Goal: Information Seeking & Learning: Learn about a topic

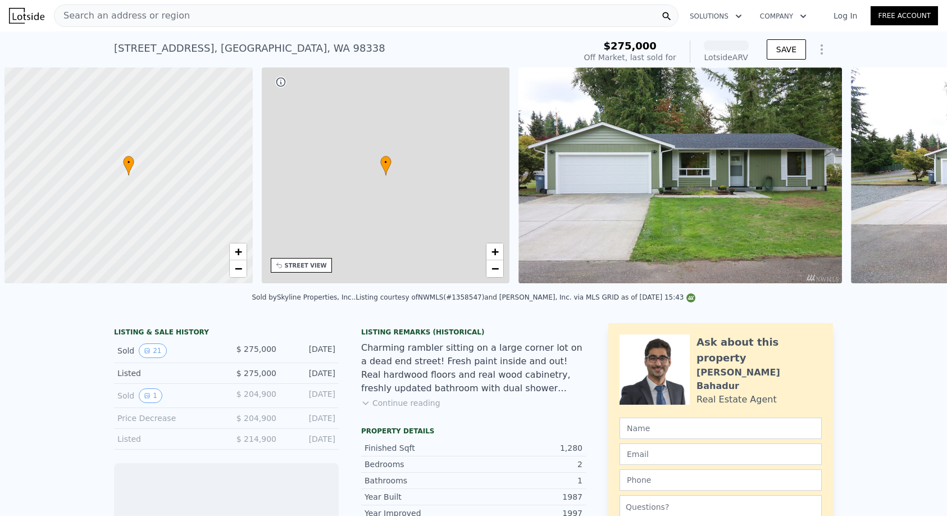
scroll to position [0, 4]
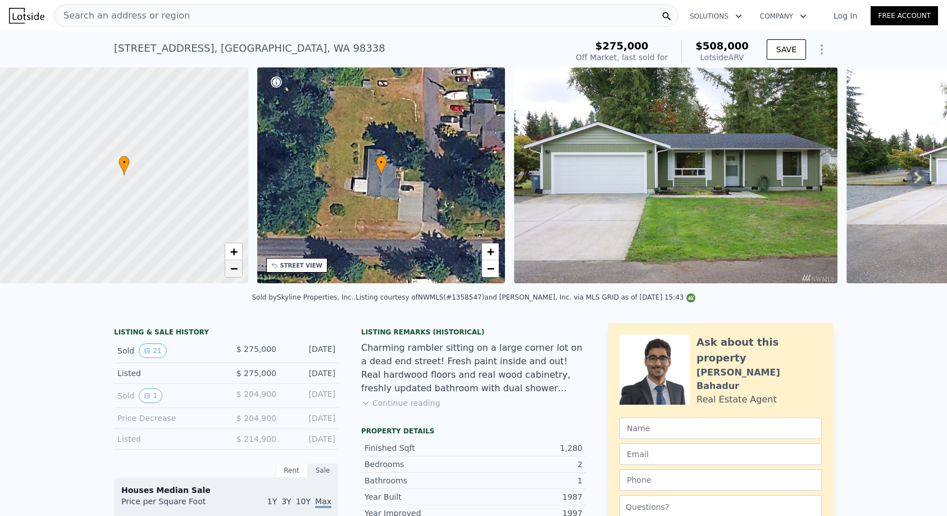
click at [230, 271] on span "−" at bounding box center [233, 268] width 7 height 14
drag, startPoint x: 198, startPoint y: 236, endPoint x: 238, endPoint y: 267, distance: 50.5
click at [238, 267] on div "• + −" at bounding box center [124, 175] width 248 height 216
drag, startPoint x: 226, startPoint y: 194, endPoint x: 206, endPoint y: 227, distance: 38.6
click at [206, 227] on div at bounding box center [124, 175] width 298 height 259
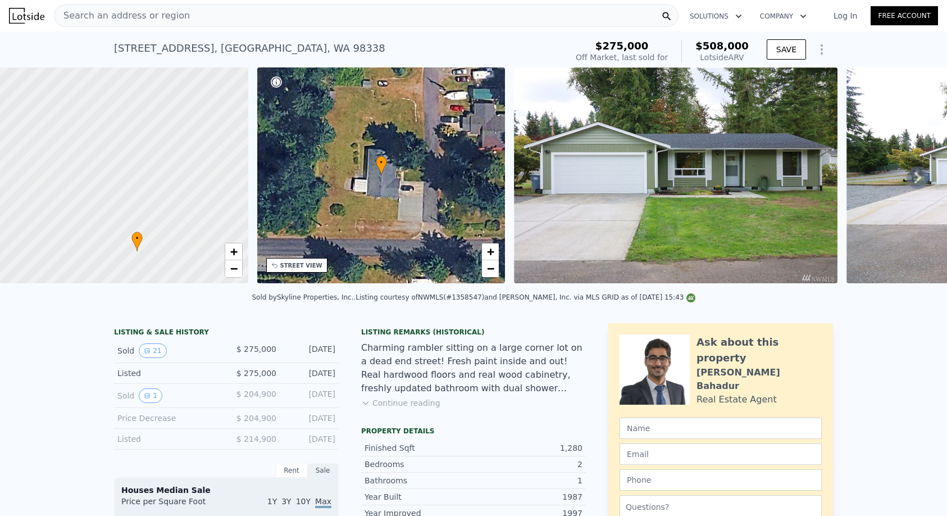
drag, startPoint x: 206, startPoint y: 227, endPoint x: 201, endPoint y: 239, distance: 13.4
click at [200, 239] on div at bounding box center [124, 175] width 298 height 259
drag, startPoint x: 208, startPoint y: 235, endPoint x: 183, endPoint y: 172, distance: 67.5
click at [182, 172] on div at bounding box center [124, 175] width 298 height 259
click at [230, 271] on span "−" at bounding box center [233, 268] width 7 height 14
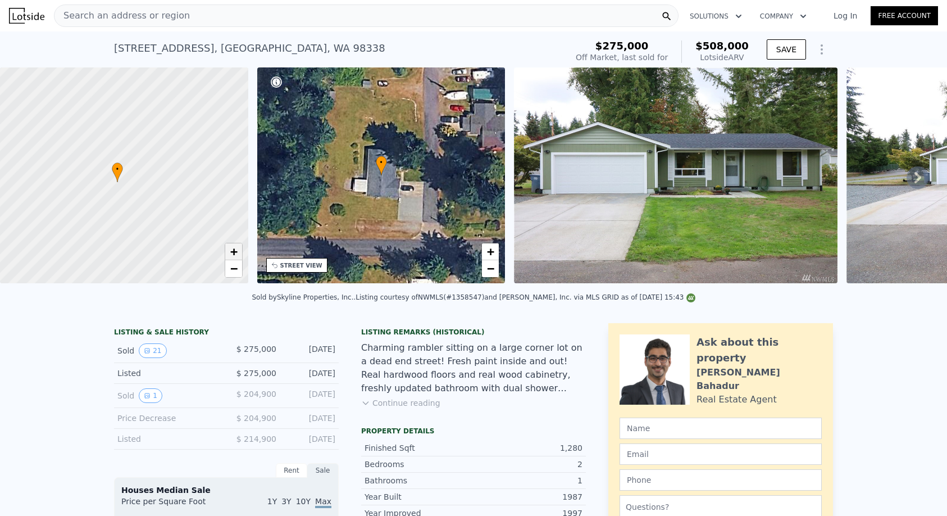
click at [235, 253] on span "+" at bounding box center [233, 251] width 7 height 14
drag, startPoint x: 192, startPoint y: 251, endPoint x: 178, endPoint y: 162, distance: 89.9
click at [178, 162] on div at bounding box center [124, 175] width 298 height 259
click at [165, 21] on span "Search an address or region" at bounding box center [121, 15] width 135 height 13
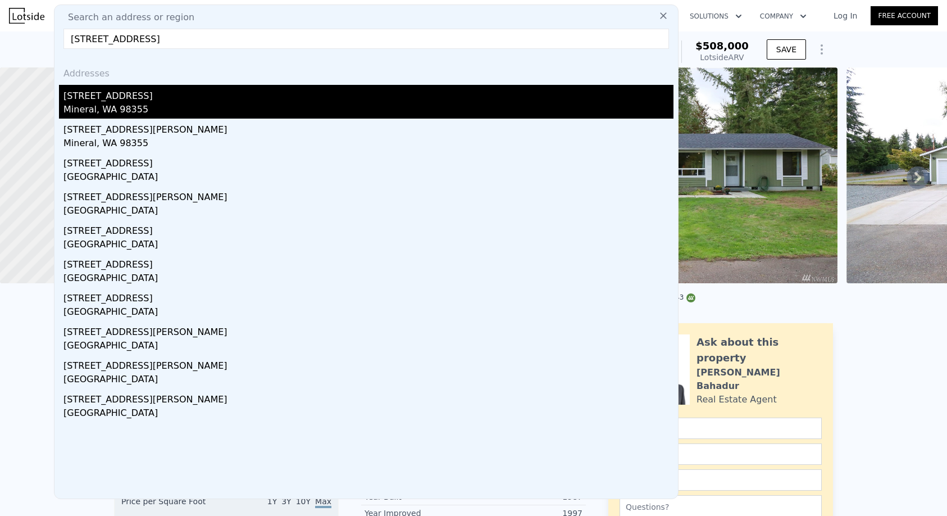
type input "191 Mineral Road N, Mineral, WA 98355"
click at [160, 94] on div "[STREET_ADDRESS]" at bounding box center [368, 94] width 610 height 18
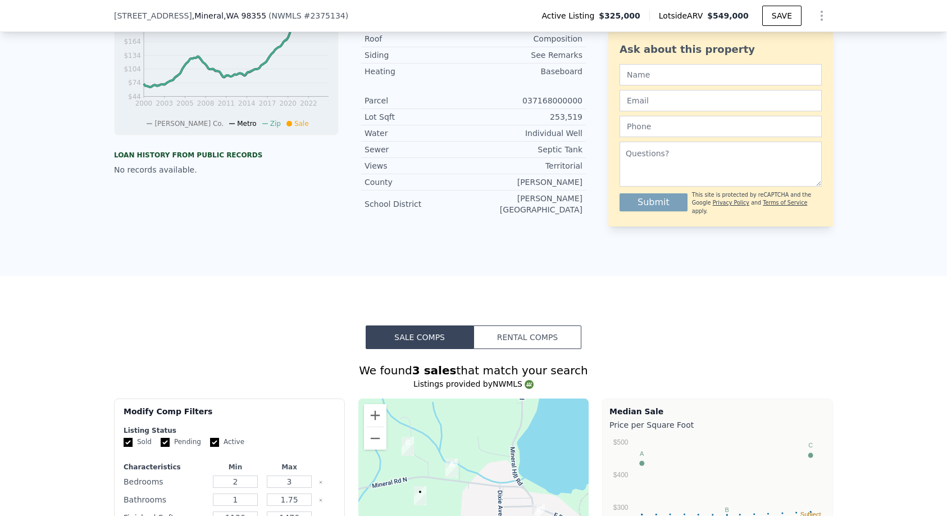
scroll to position [708, 0]
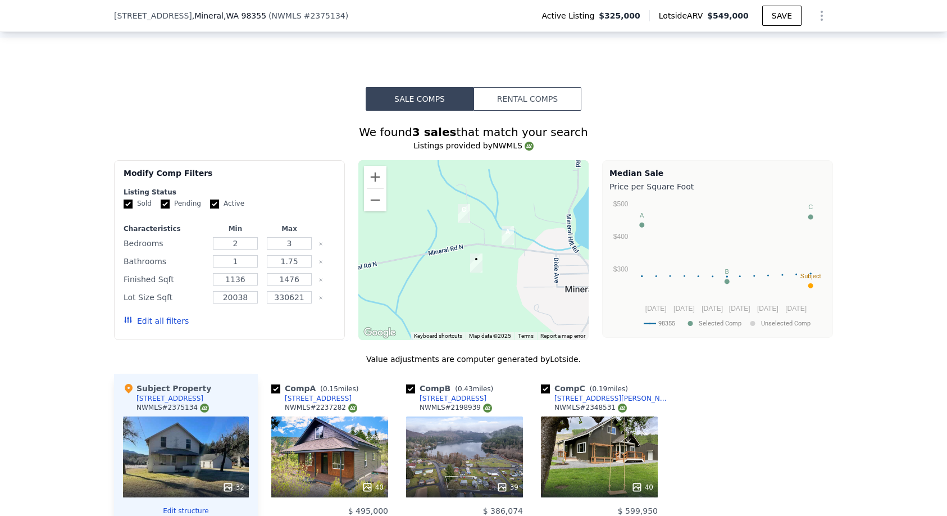
drag, startPoint x: 455, startPoint y: 229, endPoint x: 493, endPoint y: 104, distance: 130.8
click at [515, 235] on div at bounding box center [473, 250] width 231 height 180
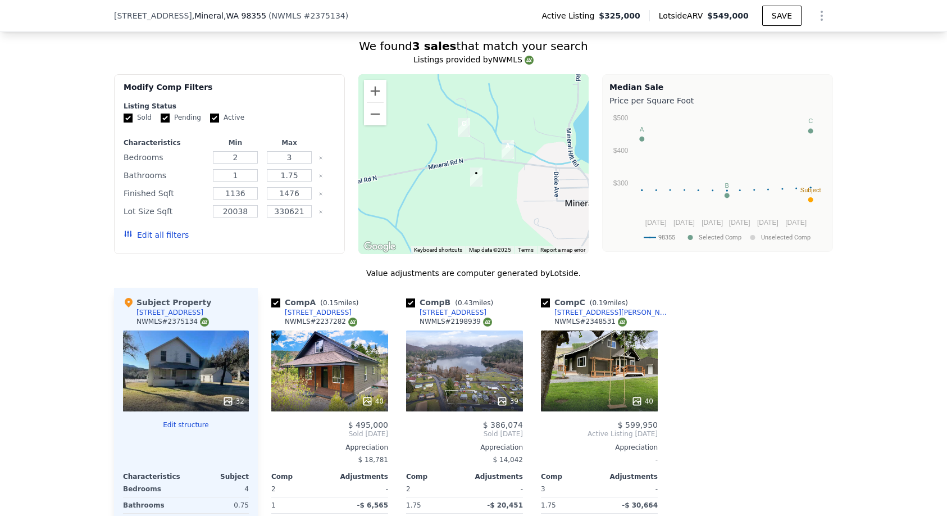
scroll to position [802, 0]
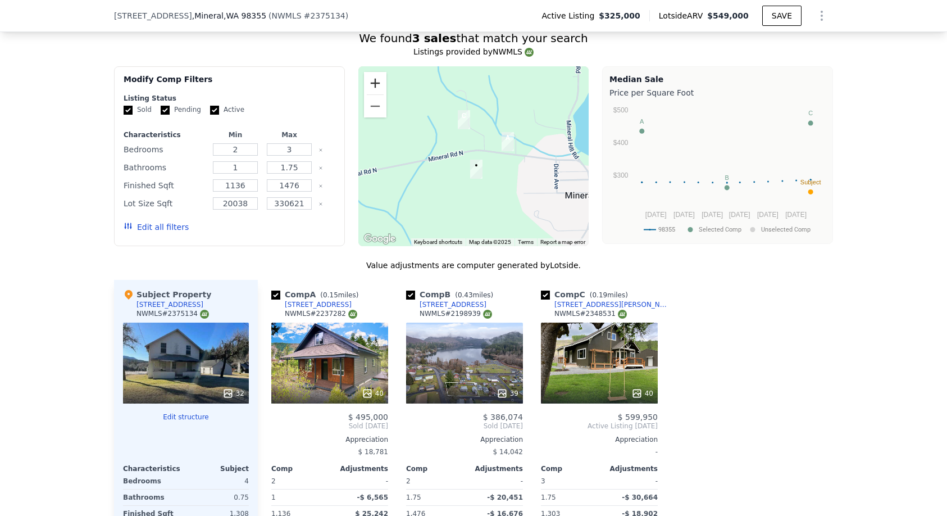
click at [374, 78] on button "Zoom in" at bounding box center [375, 83] width 22 height 22
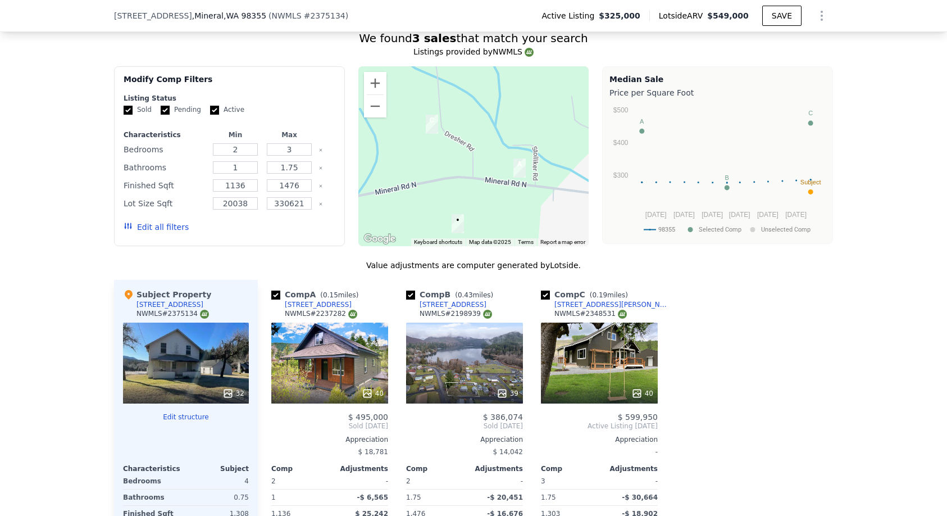
drag, startPoint x: 486, startPoint y: 110, endPoint x: 463, endPoint y: 144, distance: 40.8
click at [463, 144] on div at bounding box center [473, 156] width 231 height 180
click at [375, 95] on button "Zoom out" at bounding box center [375, 106] width 22 height 22
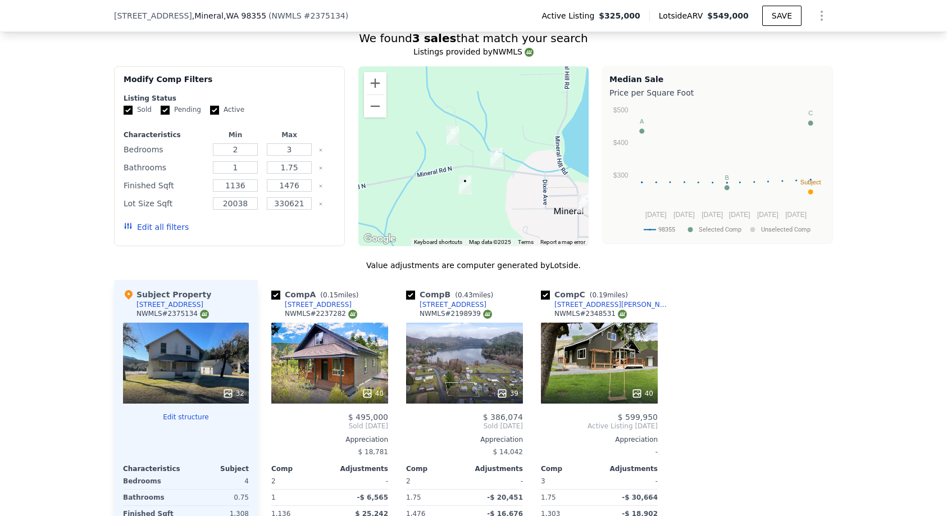
scroll to position [884, 0]
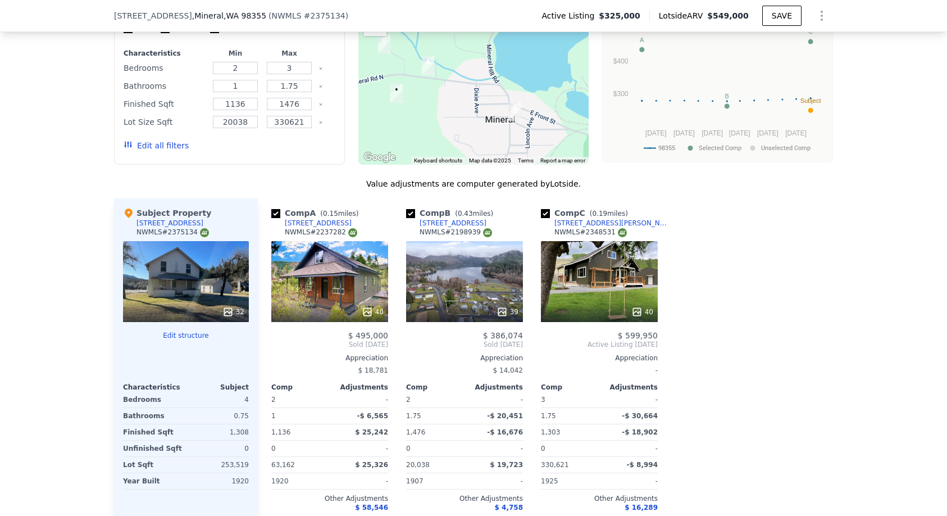
drag, startPoint x: 541, startPoint y: 94, endPoint x: 471, endPoint y: 86, distance: 70.2
click at [471, 86] on div at bounding box center [473, 75] width 231 height 180
drag, startPoint x: 366, startPoint y: 171, endPoint x: 582, endPoint y: 171, distance: 215.7
click at [582, 178] on div "Value adjustments are computer generated by Lotside ." at bounding box center [473, 183] width 719 height 11
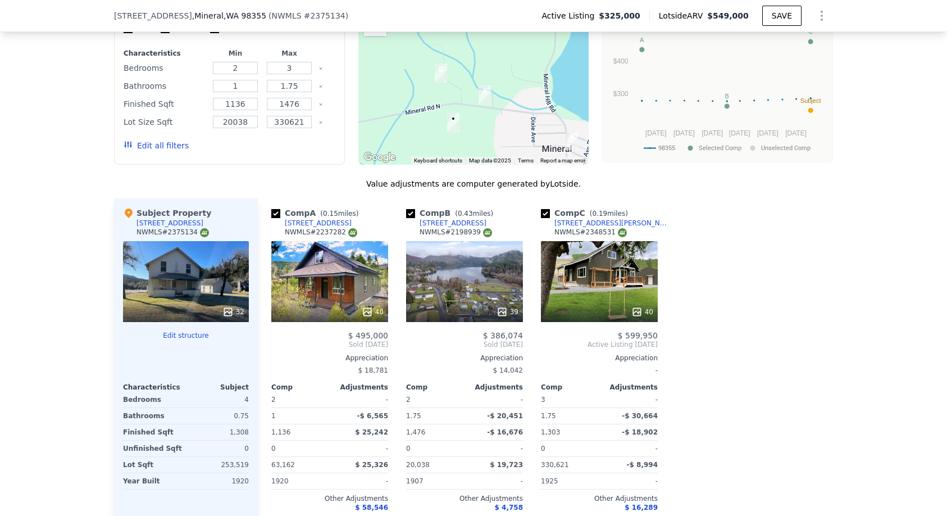
drag, startPoint x: 466, startPoint y: 74, endPoint x: 527, endPoint y: 105, distance: 68.1
click at [527, 105] on div at bounding box center [473, 75] width 231 height 180
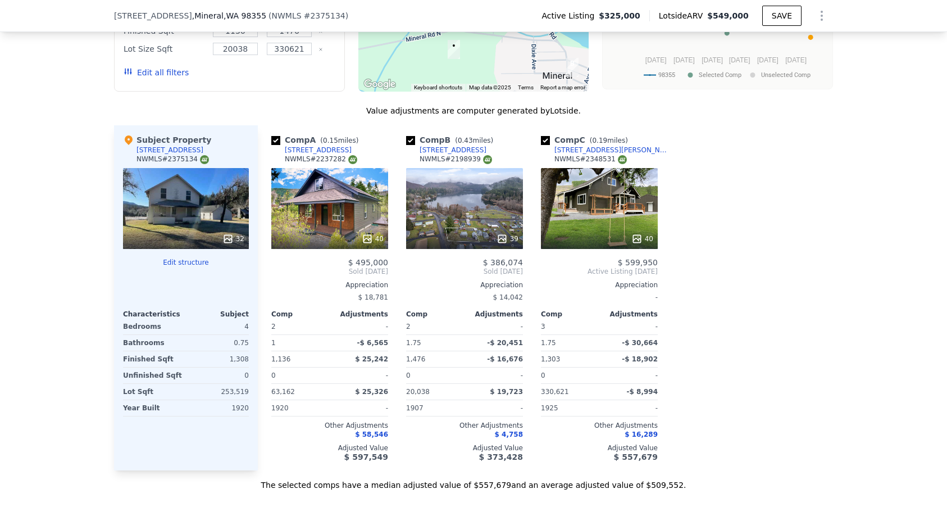
scroll to position [959, 0]
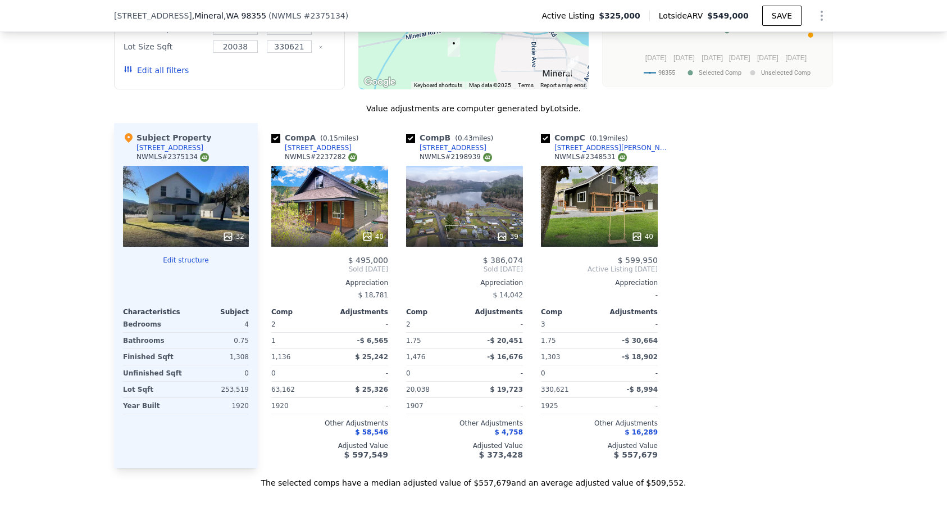
click at [579, 143] on div "[STREET_ADDRESS][PERSON_NAME]" at bounding box center [612, 147] width 117 height 9
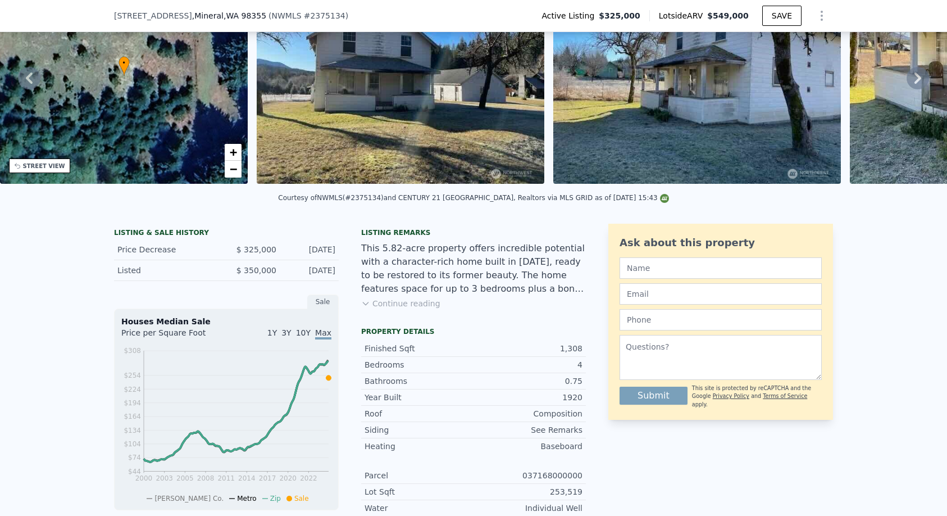
scroll to position [95, 0]
drag, startPoint x: 308, startPoint y: 197, endPoint x: 566, endPoint y: 307, distance: 280.4
click at [517, 311] on div "Listing remarks This 5.82-acre property offers incredible potential with a char…" at bounding box center [473, 276] width 225 height 94
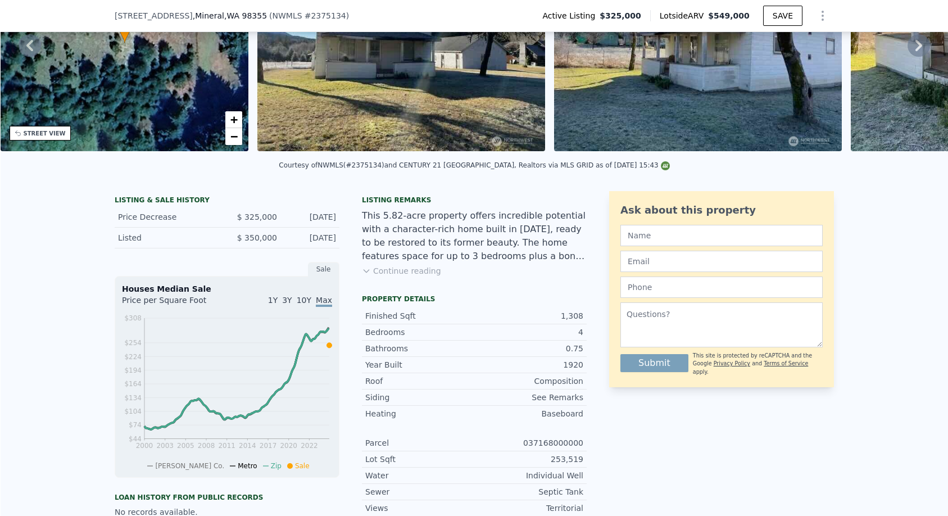
scroll to position [115, 0]
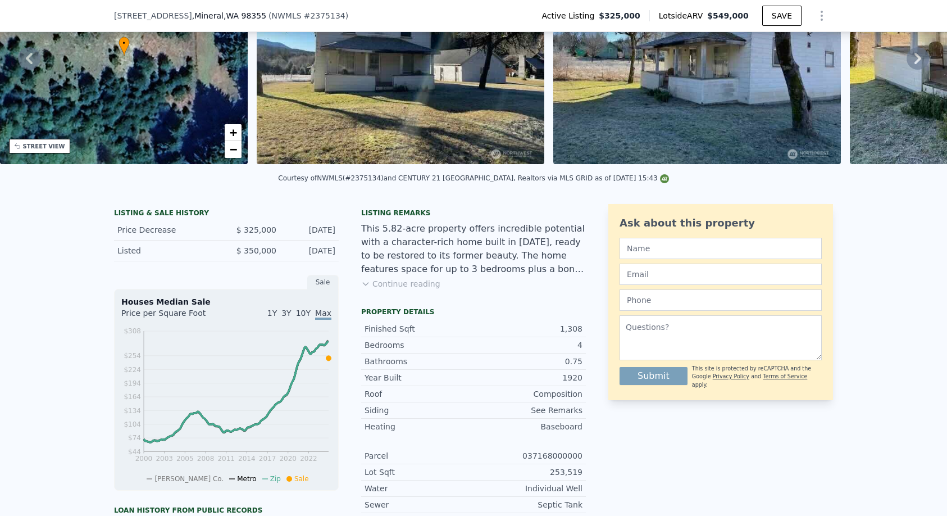
drag, startPoint x: 97, startPoint y: 247, endPoint x: 340, endPoint y: 250, distance: 242.7
click at [340, 250] on div "LISTING & SALE HISTORY Price Decrease $ 325,000 Aug 5, 2025 Listed $ 350,000 Ma…" at bounding box center [473, 413] width 947 height 436
click at [340, 250] on div "LISTING & SALE HISTORY Price Decrease $ 325,000 Aug 5, 2025 Listed $ 350,000 Ma…" at bounding box center [350, 393] width 472 height 378
drag, startPoint x: 340, startPoint y: 250, endPoint x: 111, endPoint y: 237, distance: 229.0
click at [110, 239] on div "LISTING & SALE HISTORY Price Decrease $ 325,000 Aug 5, 2025 Listed $ 350,000 Ma…" at bounding box center [473, 413] width 947 height 436
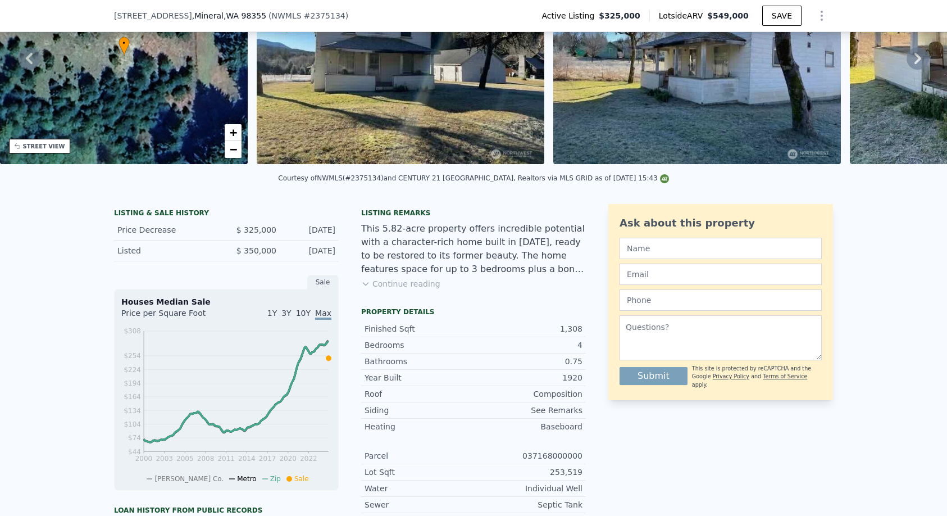
click at [111, 233] on div "LISTING & SALE HISTORY Price Decrease $ 325,000 Aug 5, 2025 Listed $ 350,000 Ma…" at bounding box center [473, 413] width 947 height 436
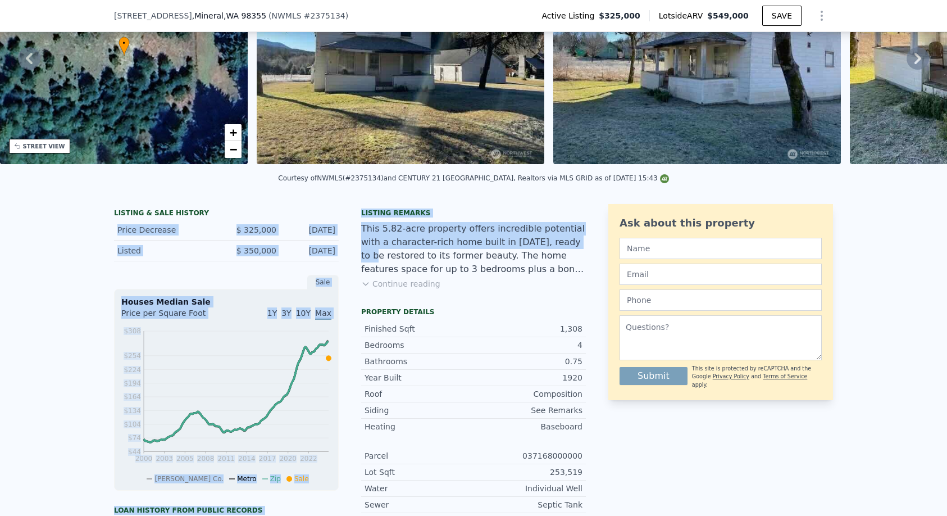
drag, startPoint x: 111, startPoint y: 230, endPoint x: 352, endPoint y: 258, distance: 242.6
click at [352, 258] on div "LISTING & SALE HISTORY Price Decrease $ 325,000 Aug 5, 2025 Listed $ 350,000 Ma…" at bounding box center [473, 413] width 947 height 436
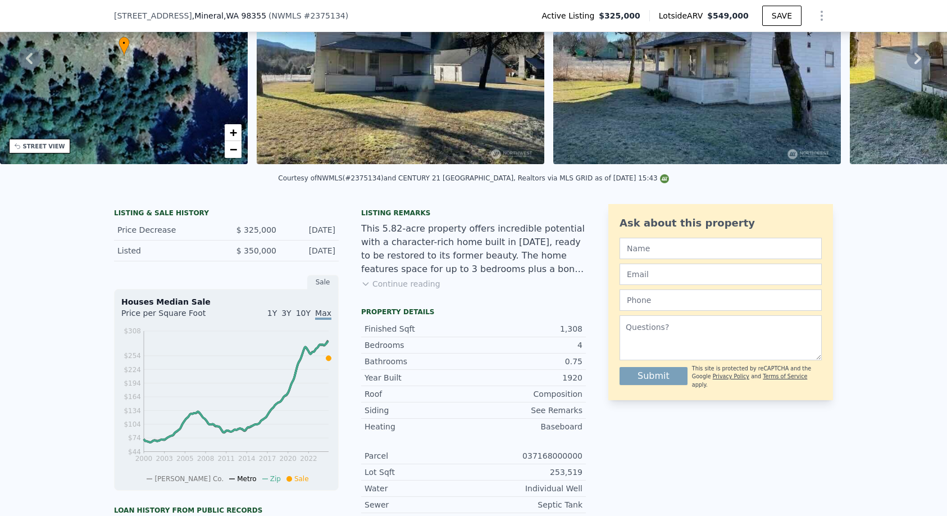
click at [349, 256] on div "LISTING & SALE HISTORY Price Decrease $ 325,000 Aug 5, 2025 Listed $ 350,000 Ma…" at bounding box center [350, 393] width 472 height 378
drag, startPoint x: 344, startPoint y: 256, endPoint x: 191, endPoint y: 233, distance: 154.5
click at [191, 233] on div "LISTING & SALE HISTORY Price Decrease $ 325,000 Aug 5, 2025 Listed $ 350,000 Ma…" at bounding box center [350, 393] width 472 height 378
click at [192, 17] on span ", Mineral , WA 98355" at bounding box center [229, 15] width 74 height 11
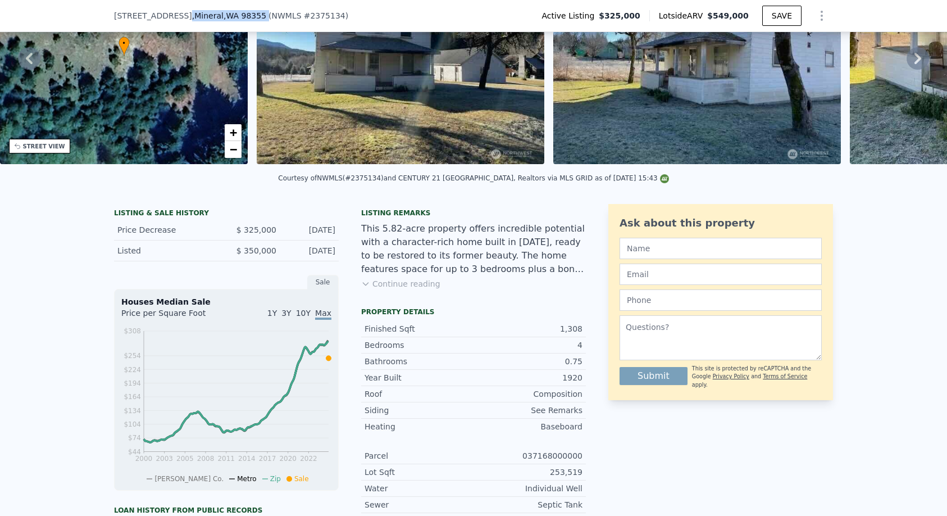
click at [192, 17] on span ", Mineral , WA 98355" at bounding box center [229, 15] width 74 height 11
drag, startPoint x: 113, startPoint y: 9, endPoint x: 261, endPoint y: 15, distance: 147.9
click at [261, 15] on div "191 Mineral Road N , Mineral , WA 98355 ( NWMLS # 2375134 ) Active Listing $325…" at bounding box center [473, 16] width 947 height 32
copy div "191 Mineral Road N , Mineral , WA 98355"
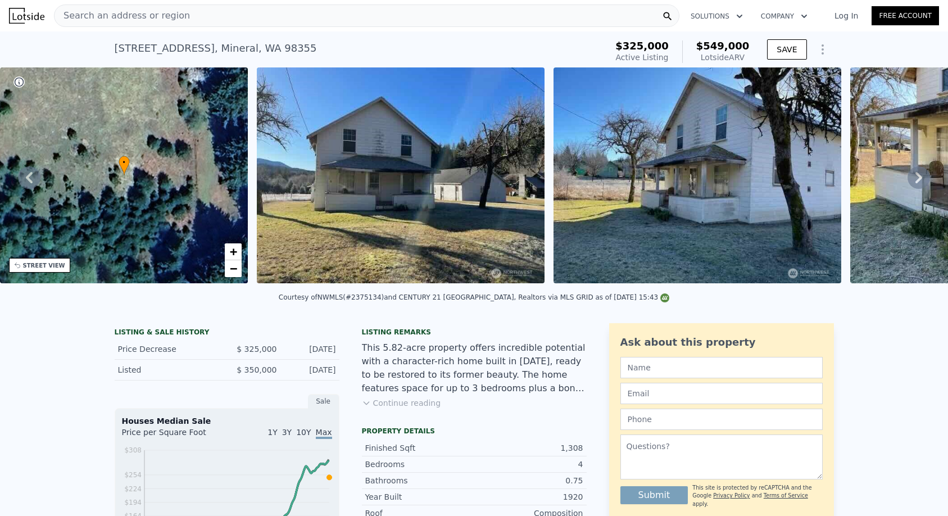
scroll to position [0, 0]
click at [167, 16] on span "Search an address or region" at bounding box center [121, 15] width 135 height 13
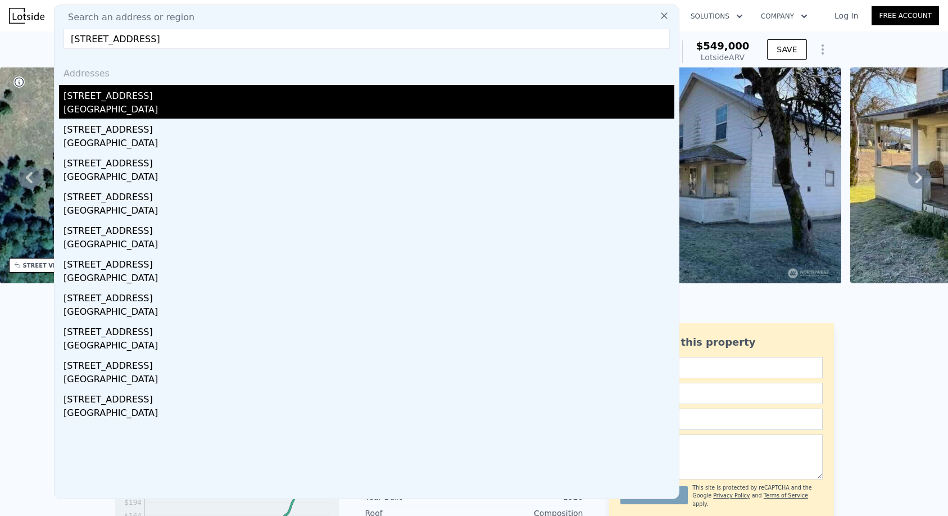
type input "7717 16th Ave SW, Seattle, WA 98106"
click at [166, 103] on div "Seattle, WA 98106" at bounding box center [368, 111] width 611 height 16
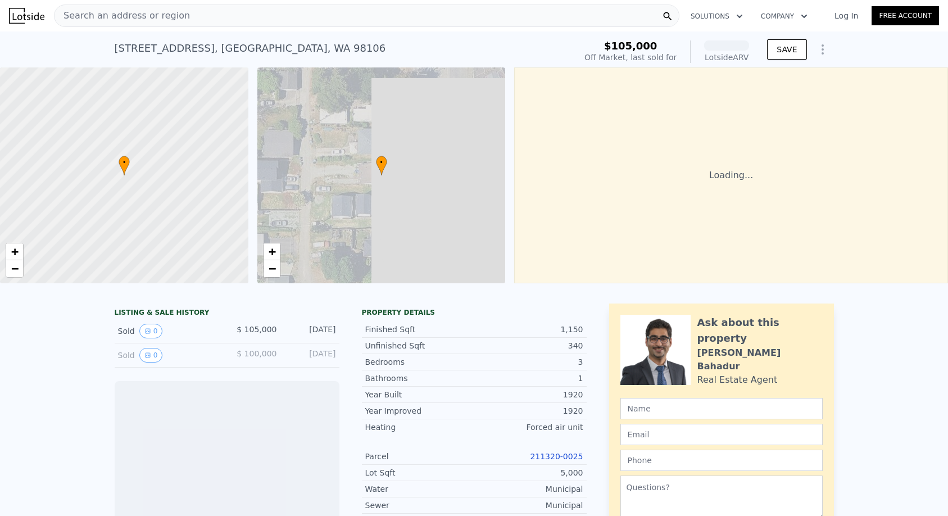
scroll to position [0, 4]
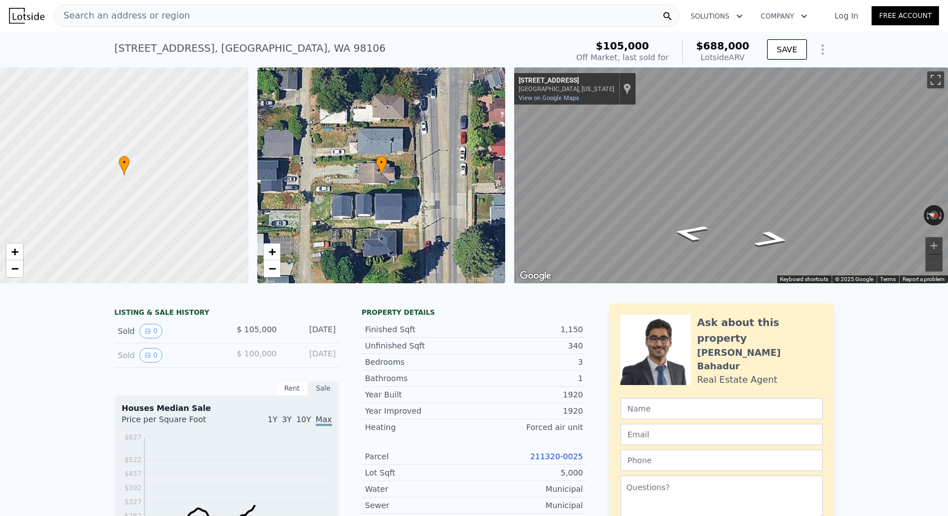
click at [557, 458] on link "211320-0025" at bounding box center [556, 456] width 53 height 9
click at [221, 19] on div "Search an address or region" at bounding box center [366, 15] width 625 height 22
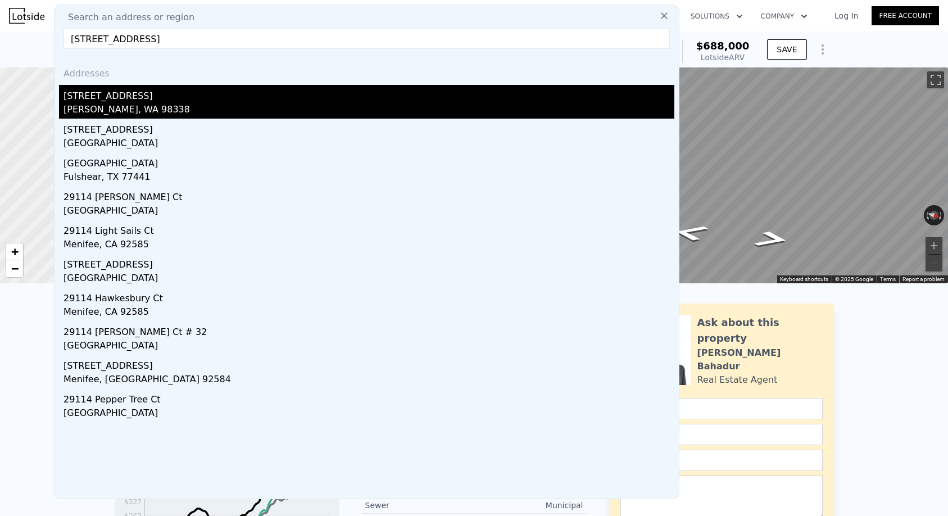
type input "29114 53rd Avenue CT E"
click at [150, 97] on div "29114 53rd Avenue Ct E" at bounding box center [368, 94] width 611 height 18
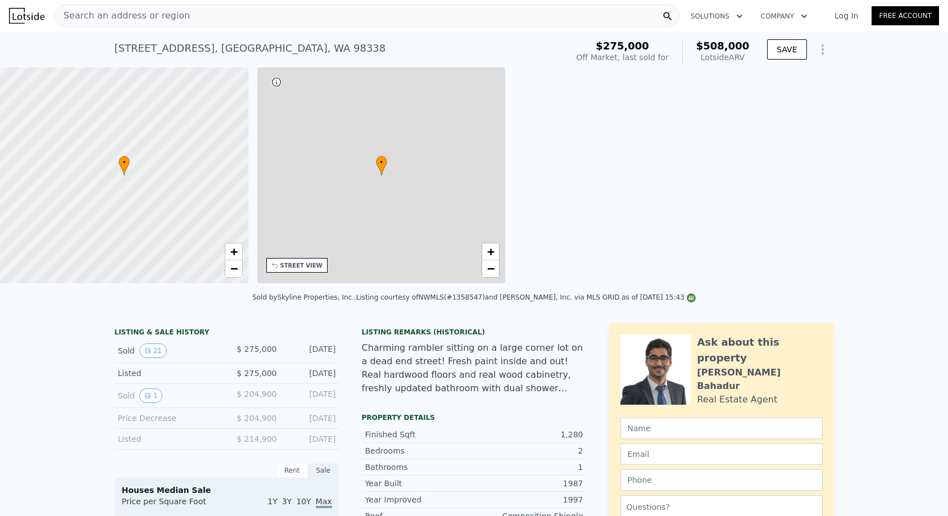
type input "$ 508,000"
type input "4"
type input "3"
type input "2"
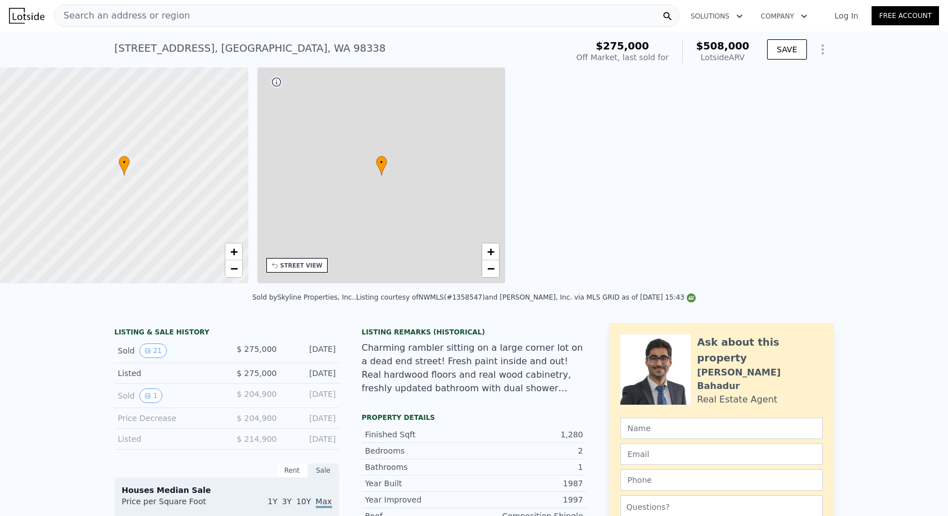
type input "1492"
type input "1508"
type input "19600"
type input "25033"
type input "$ 179,180"
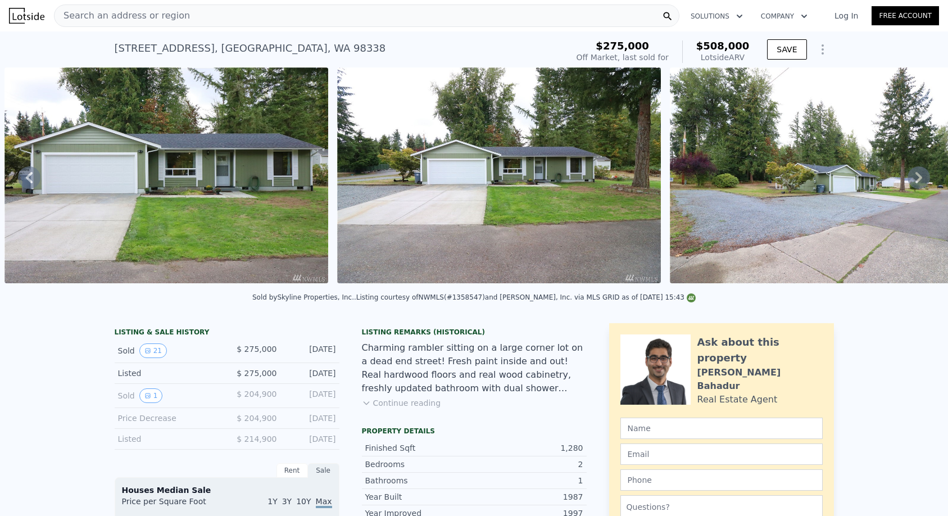
scroll to position [428, 0]
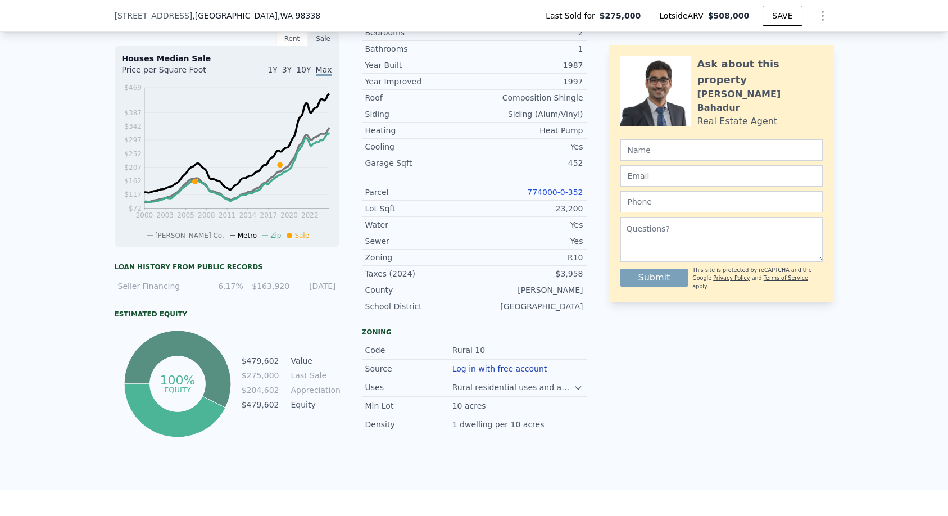
click at [534, 192] on link "774000-0-352" at bounding box center [555, 192] width 56 height 9
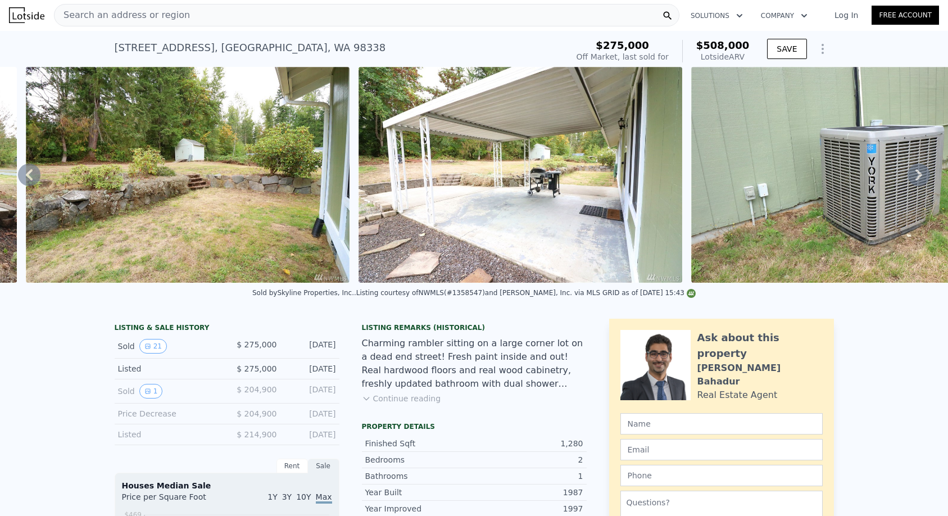
scroll to position [0, 3840]
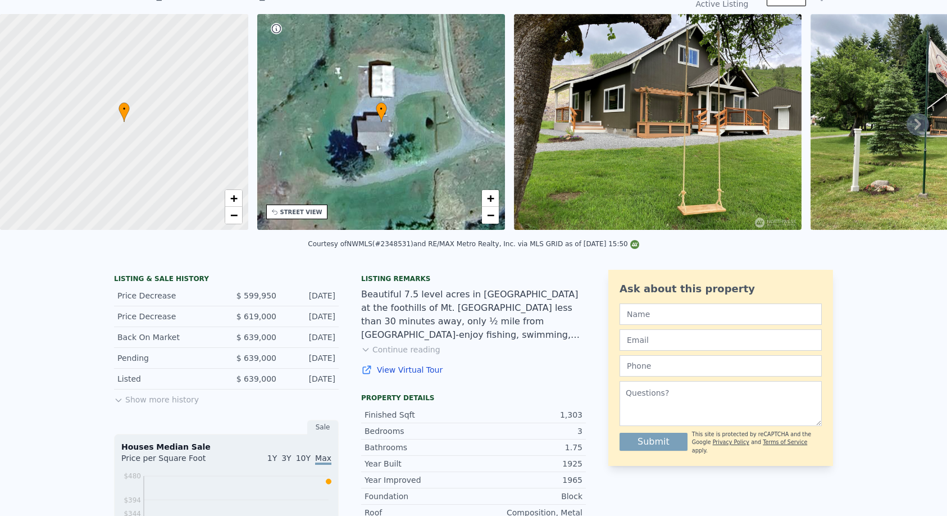
scroll to position [27, 0]
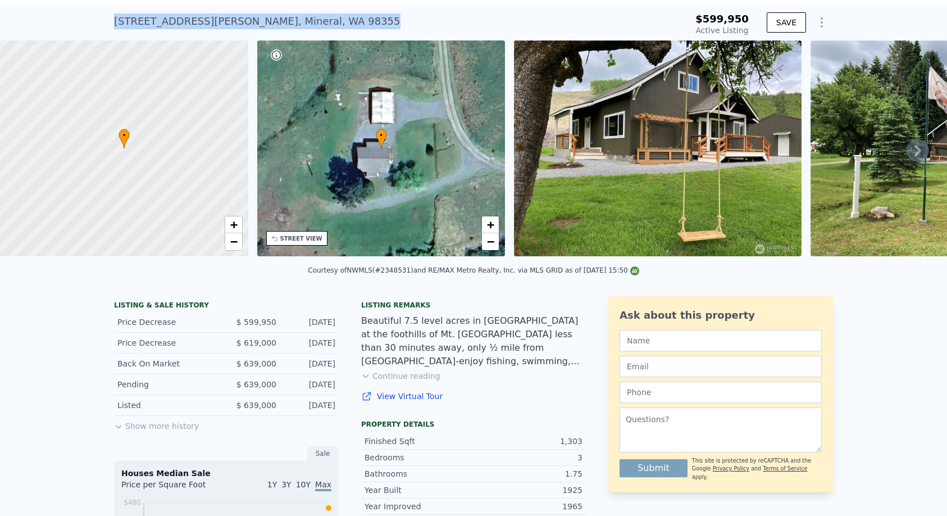
drag, startPoint x: 289, startPoint y: 19, endPoint x: 94, endPoint y: 21, distance: 195.5
click at [94, 21] on div "123 Dresher Rd , Mineral , WA 98355 Active at $599,950 $599,950 Active Listing …" at bounding box center [473, 22] width 947 height 36
